Goal: Task Accomplishment & Management: Use online tool/utility

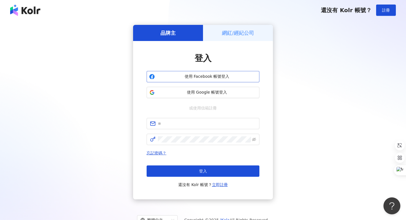
click at [202, 74] on span "使用 Facebook 帳號登入" at bounding box center [207, 77] width 100 height 6
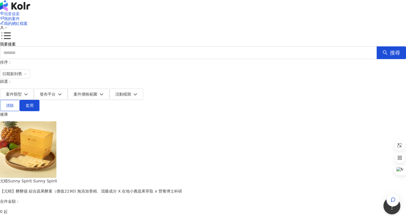
click at [20, 14] on span "我要接案" at bounding box center [12, 14] width 16 height 5
click at [231, 16] on div "我要接案 我的案件 我的網紅檔案" at bounding box center [203, 21] width 406 height 42
click at [20, 12] on span "我要接案" at bounding box center [12, 14] width 16 height 5
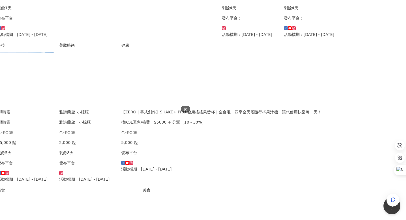
scroll to position [376, 62]
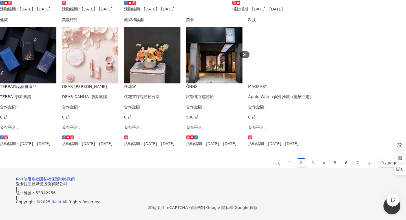
scroll to position [376, 0]
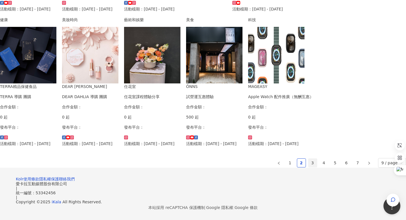
click at [308, 158] on li "3" at bounding box center [312, 162] width 9 height 9
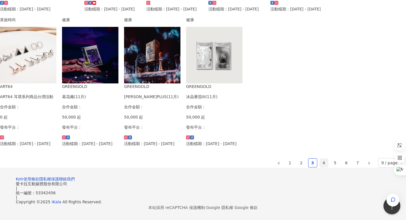
click at [320, 158] on link "4" at bounding box center [324, 162] width 8 height 8
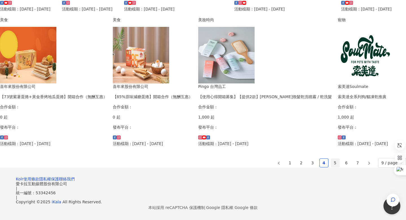
click at [331, 158] on link "5" at bounding box center [335, 162] width 8 height 8
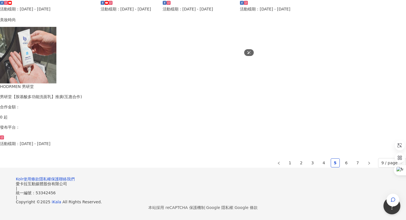
scroll to position [382, 0]
click at [343, 158] on link "6" at bounding box center [347, 162] width 8 height 8
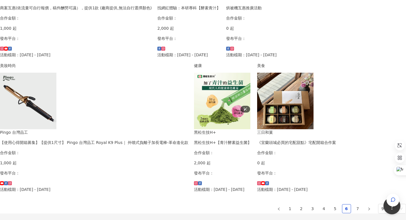
scroll to position [326, 0]
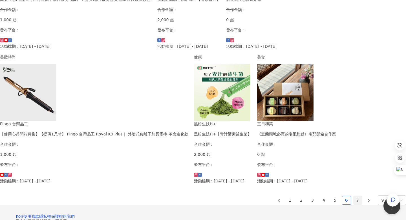
click at [354, 196] on link "7" at bounding box center [358, 200] width 8 height 8
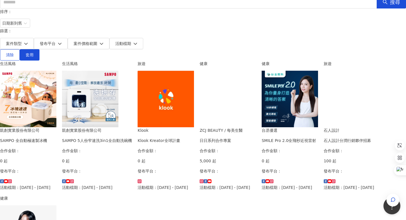
scroll to position [0, 0]
